Goal: Information Seeking & Learning: Understand process/instructions

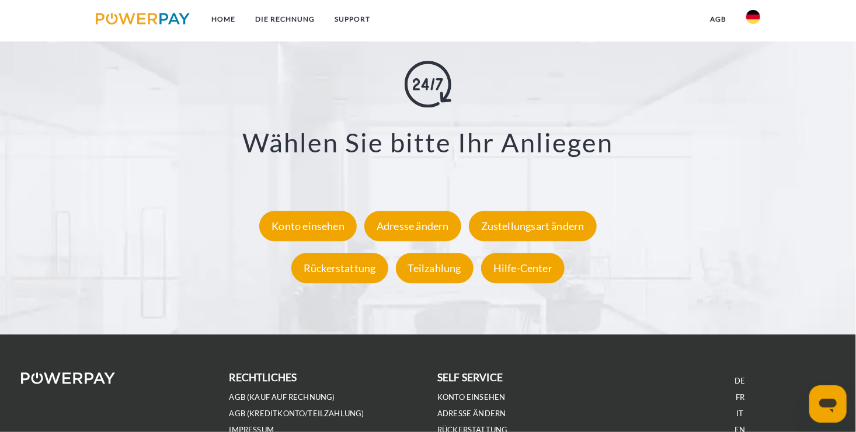
scroll to position [2218, 0]
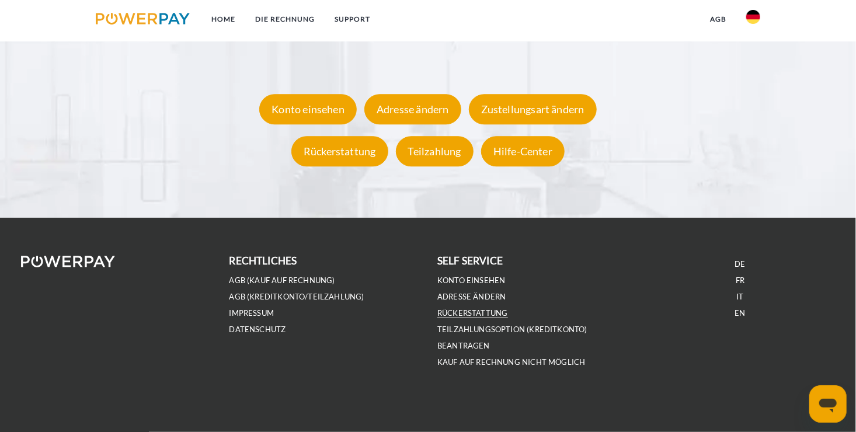
click at [472, 311] on link "Rückerstattung" at bounding box center [472, 313] width 71 height 10
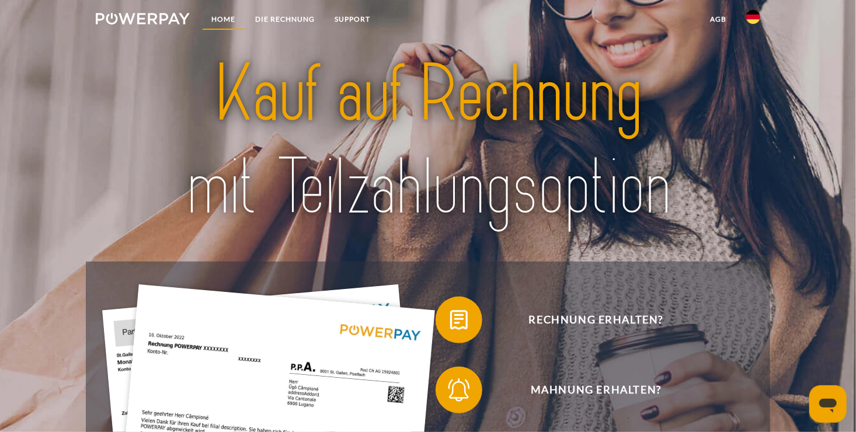
click at [221, 21] on link "Home" at bounding box center [224, 19] width 44 height 21
click at [754, 18] on img at bounding box center [753, 17] width 14 height 14
click at [287, 18] on link "DIE RECHNUNG" at bounding box center [285, 19] width 79 height 21
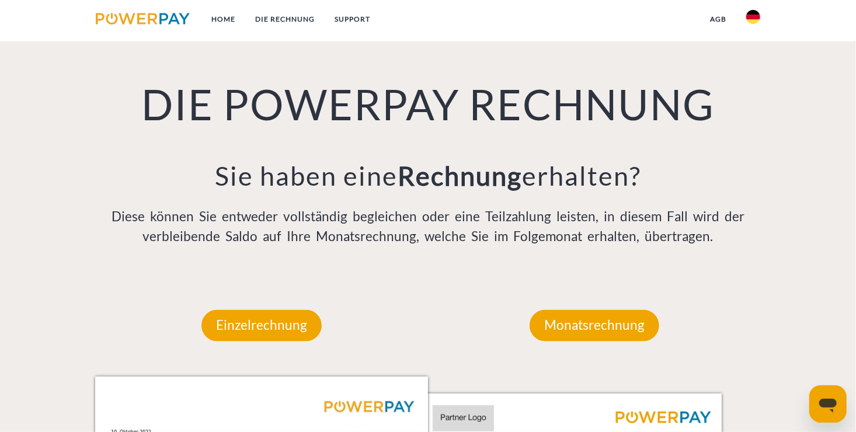
scroll to position [351, 0]
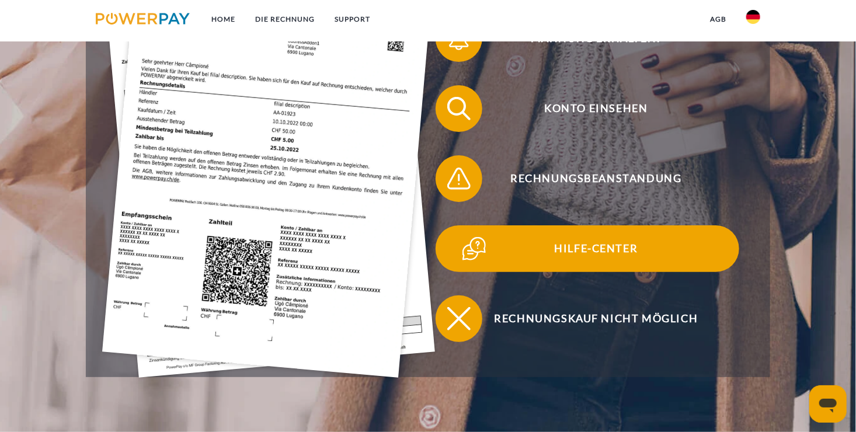
click at [602, 248] on span "Hilfe-Center" at bounding box center [596, 248] width 286 height 47
